Goal: Information Seeking & Learning: Learn about a topic

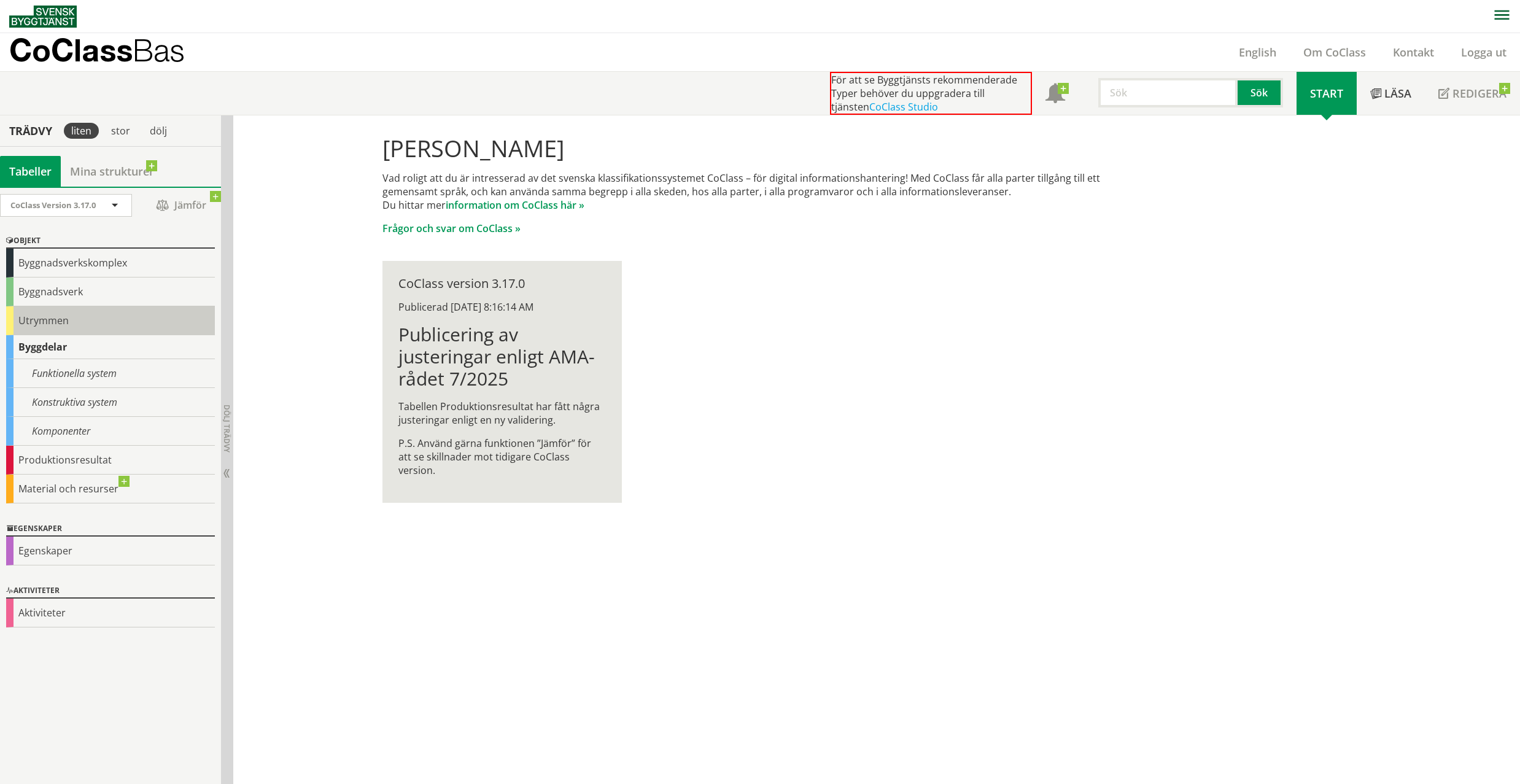
click at [48, 313] on div "Utrymmen" at bounding box center [110, 321] width 209 height 29
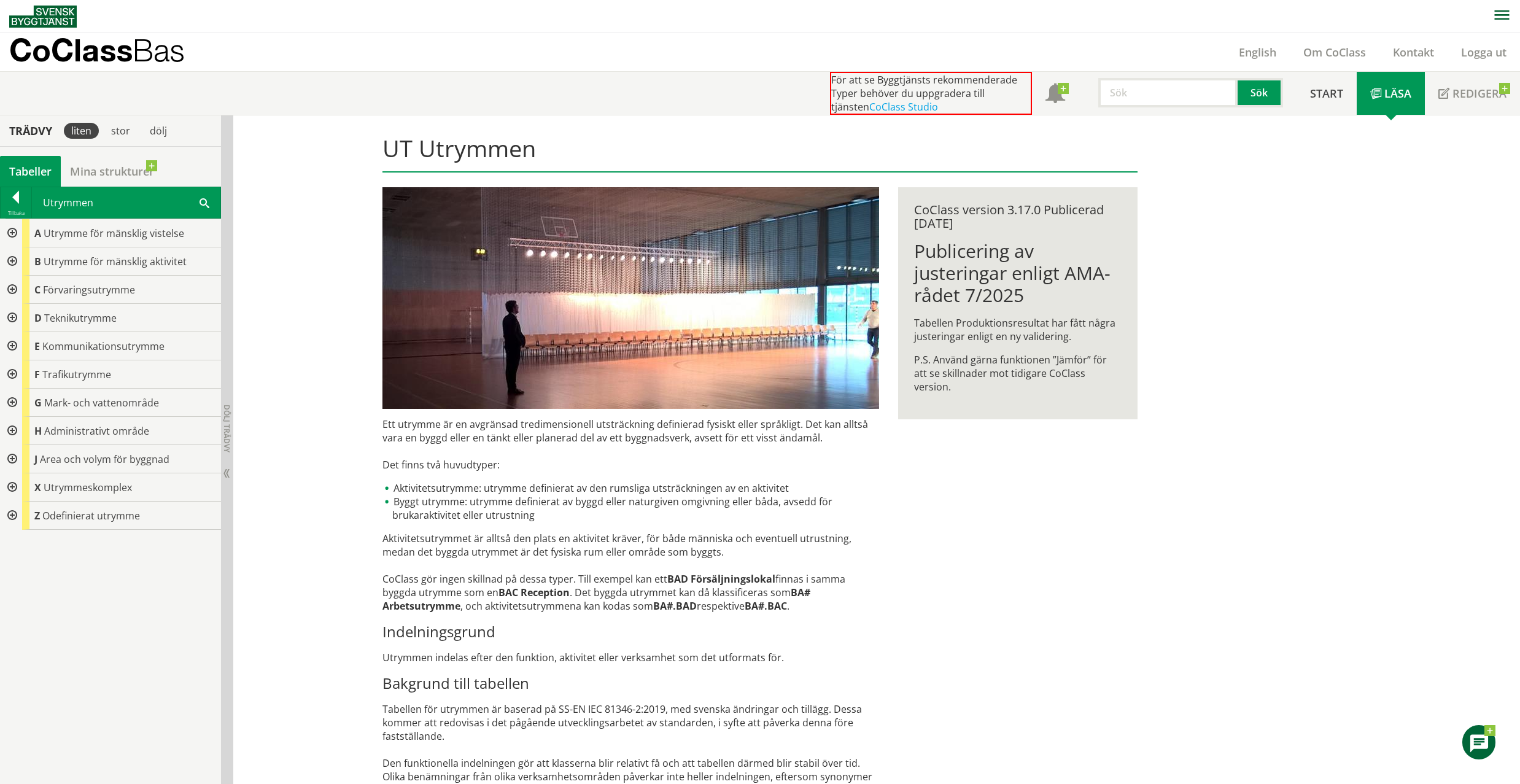
click at [8, 488] on div at bounding box center [11, 487] width 22 height 28
click at [22, 604] on div at bounding box center [21, 600] width 22 height 28
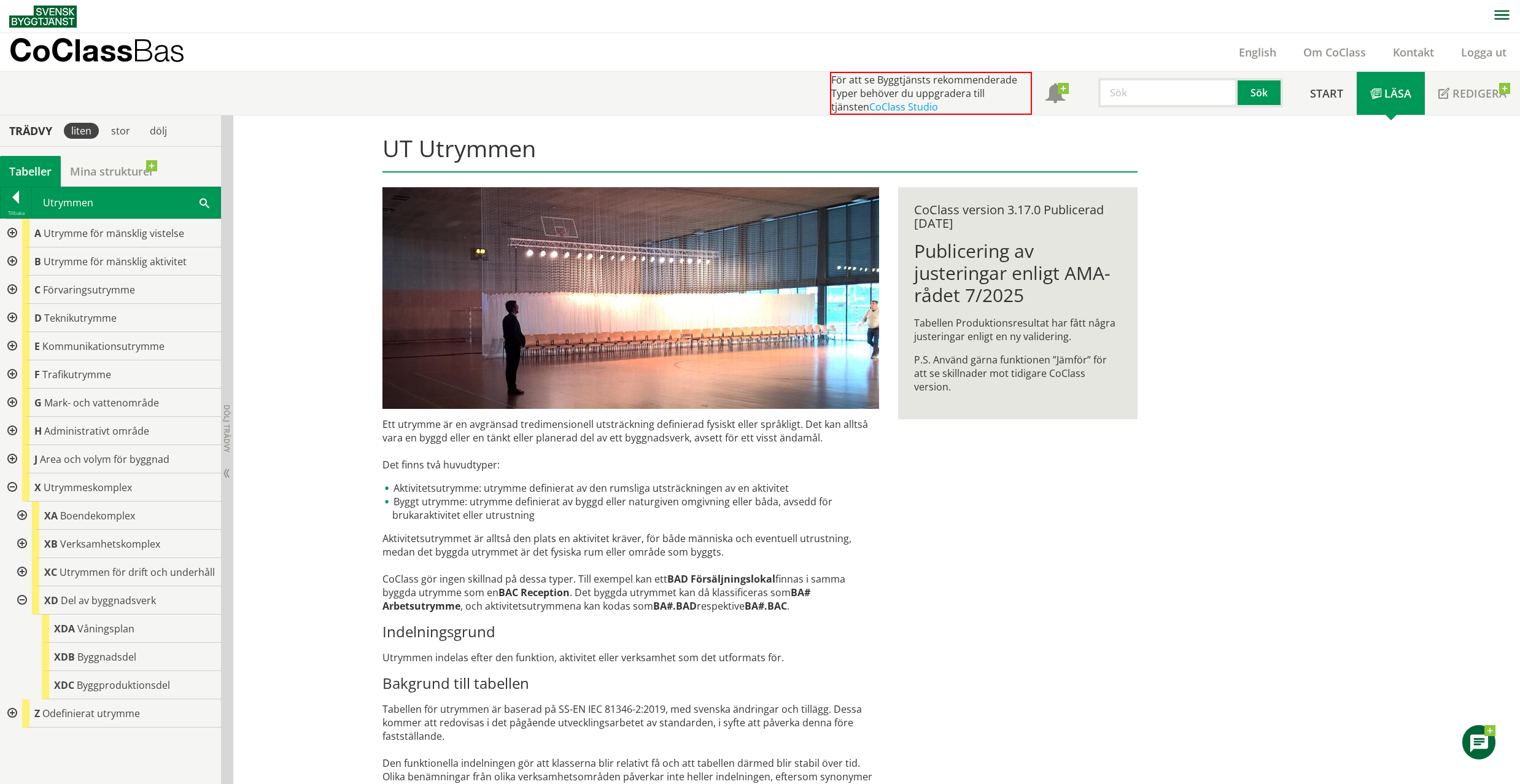
click at [8, 459] on div at bounding box center [11, 458] width 22 height 28
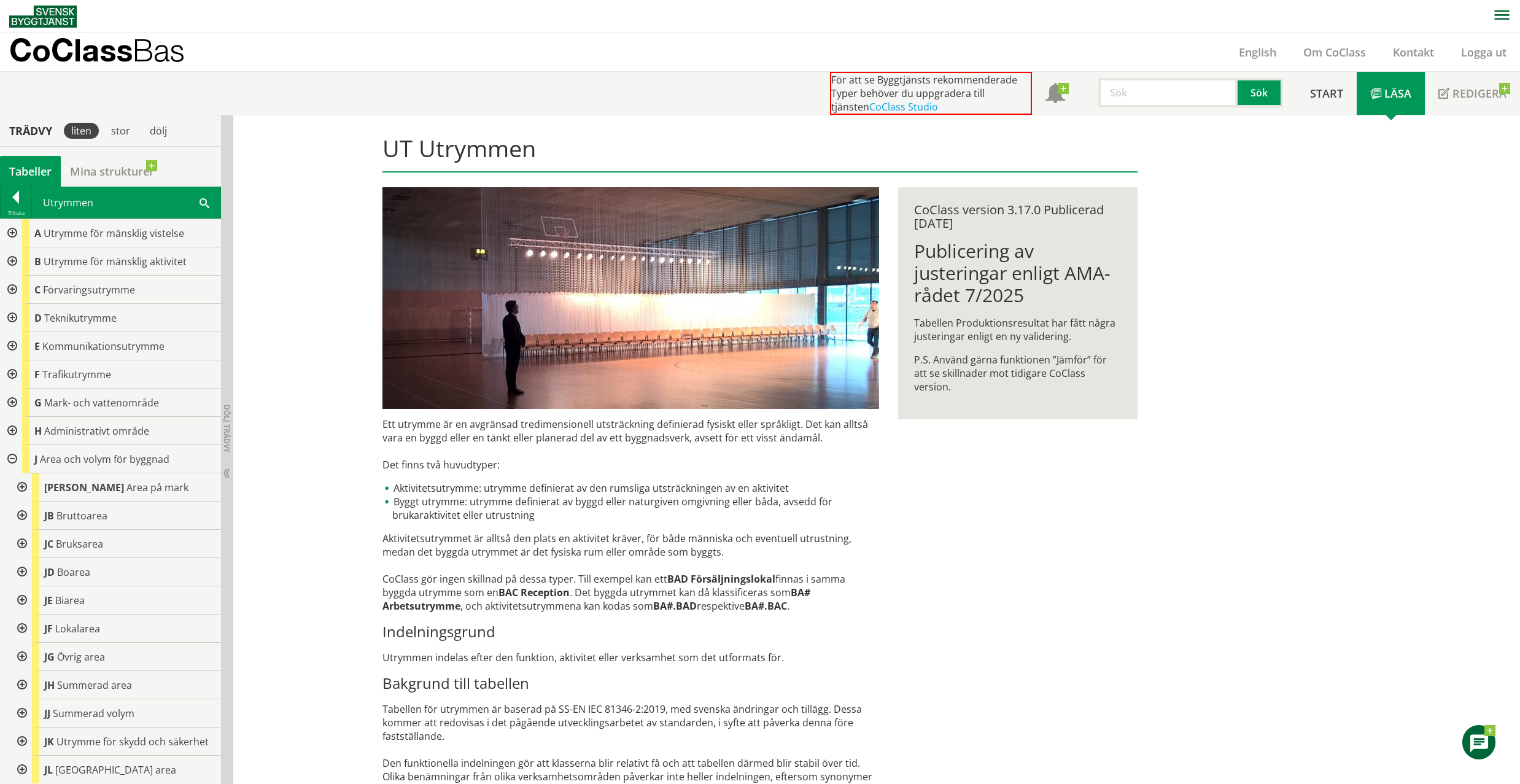
click at [24, 517] on div at bounding box center [21, 515] width 22 height 28
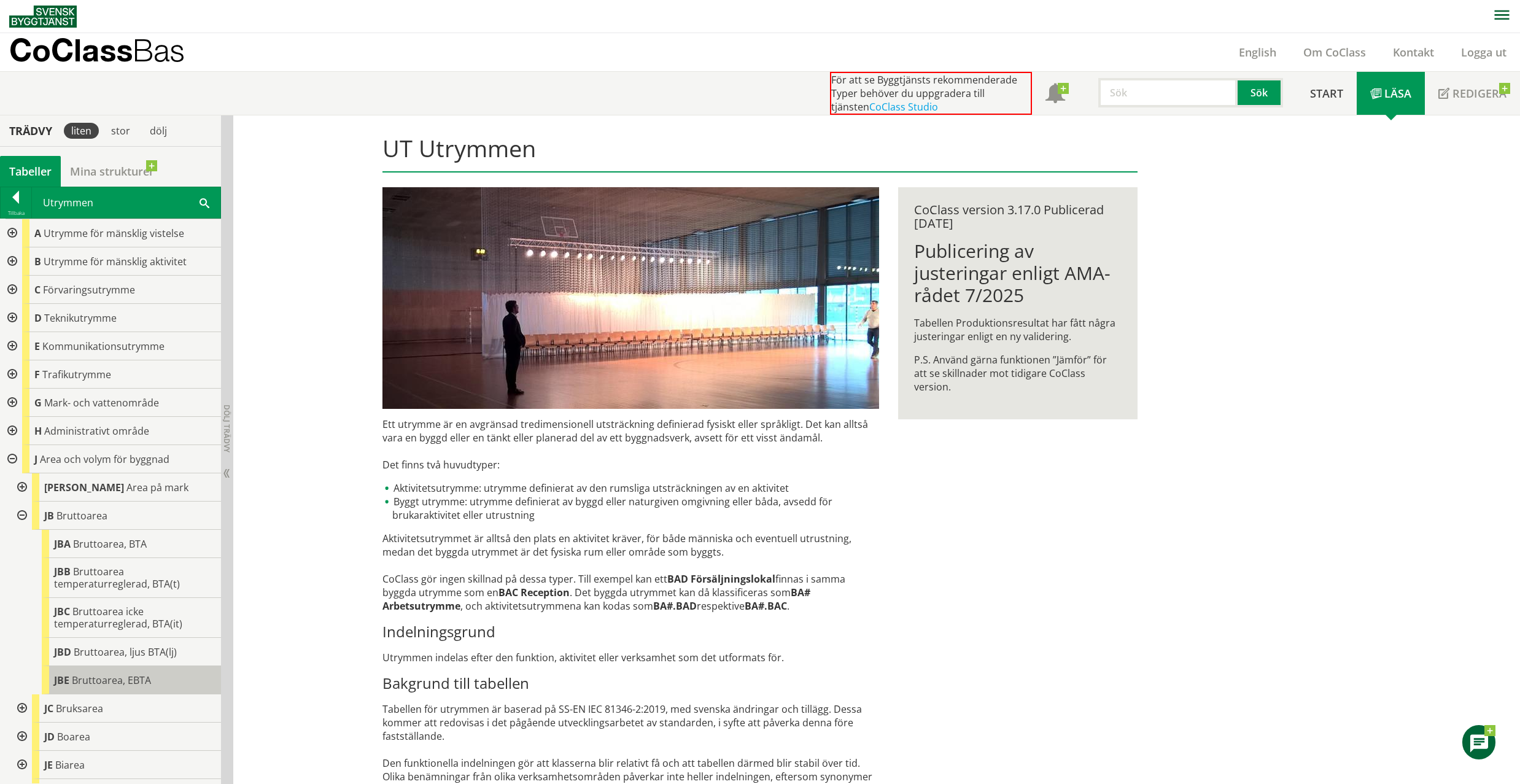
click at [104, 685] on span "Bruttoarea, EBTA" at bounding box center [112, 680] width 79 height 14
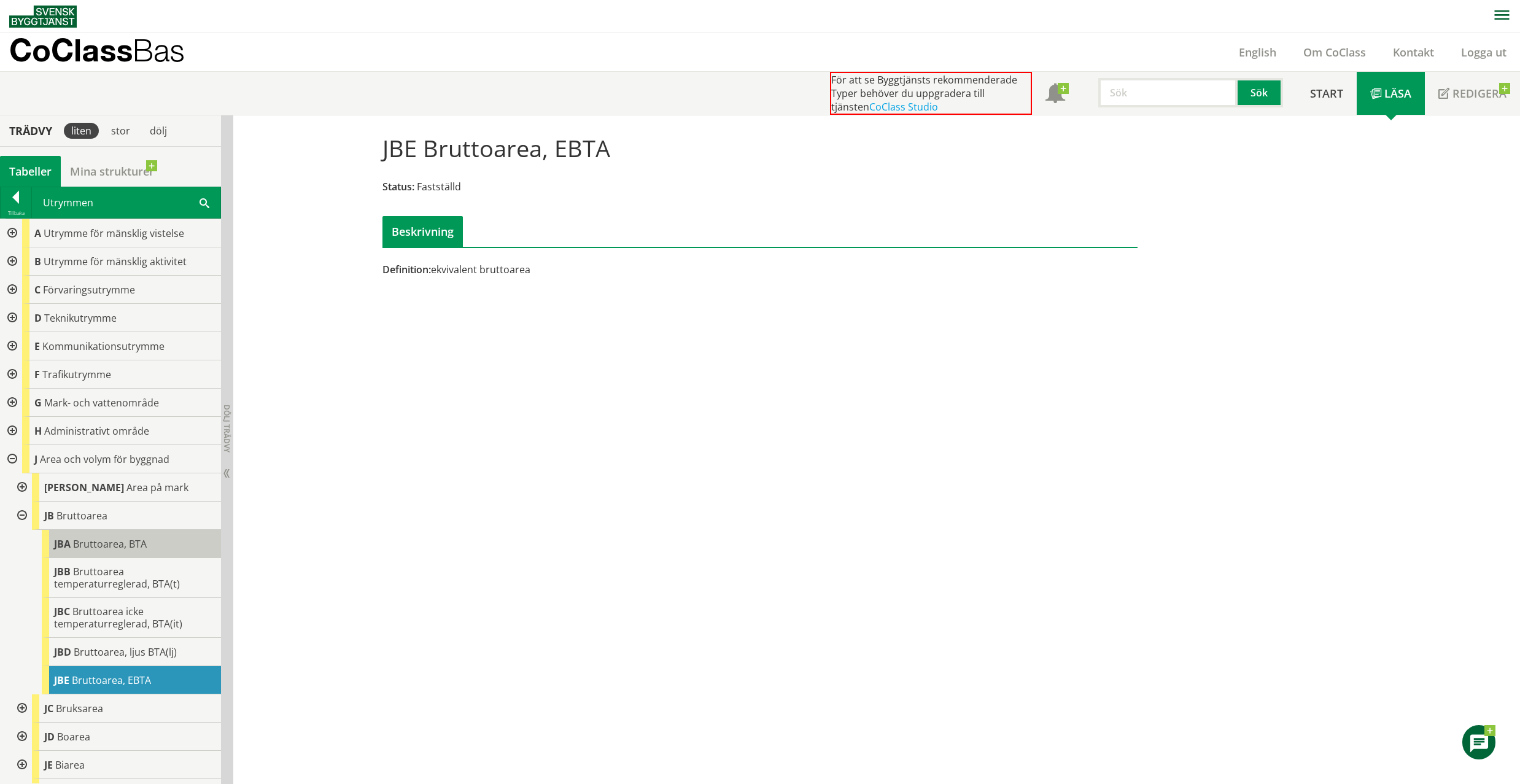
click at [87, 544] on span "Bruttoarea, BTA" at bounding box center [110, 544] width 73 height 14
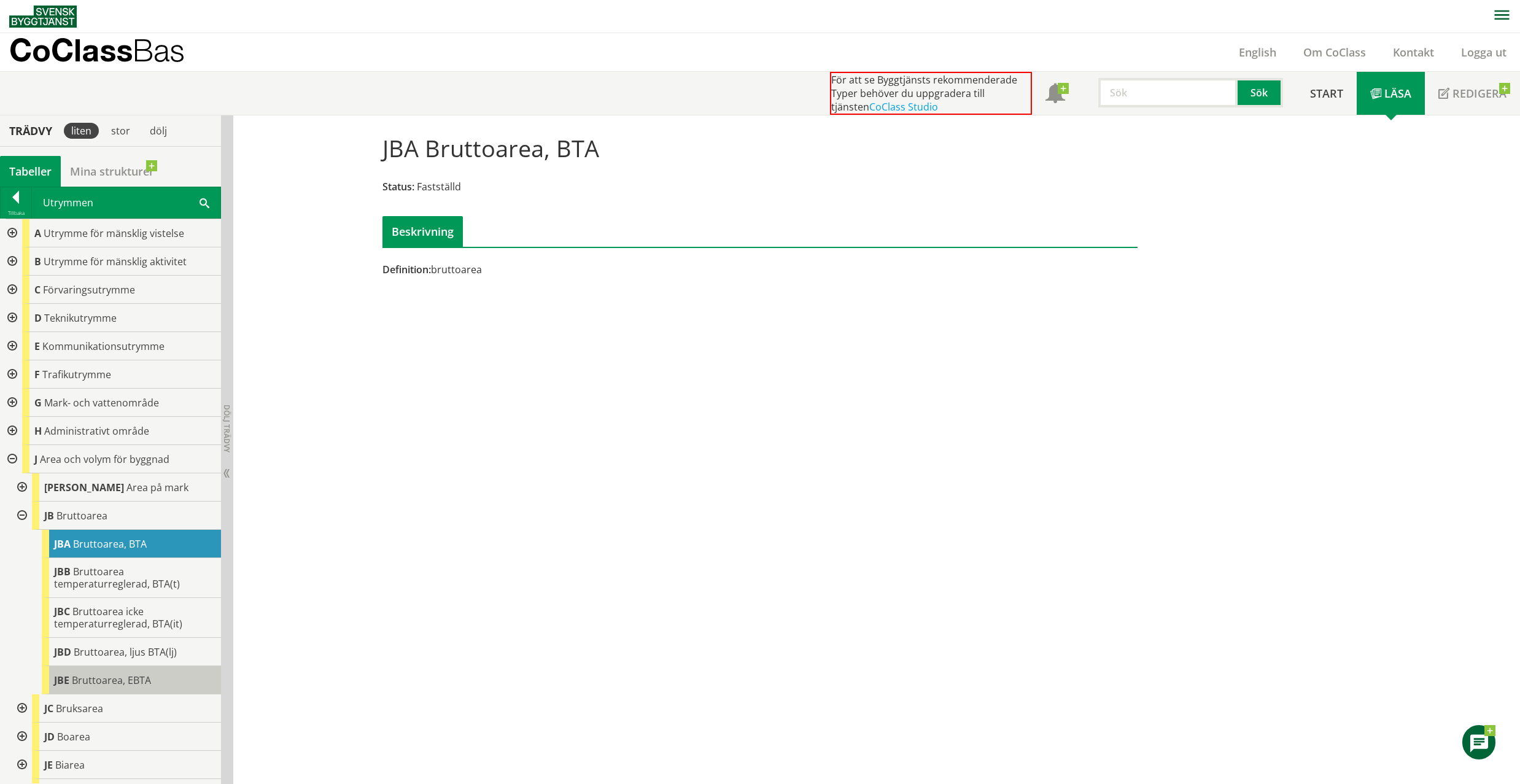
click at [113, 681] on span "Bruttoarea, EBTA" at bounding box center [112, 680] width 79 height 14
